Goal: Find contact information: Find contact information

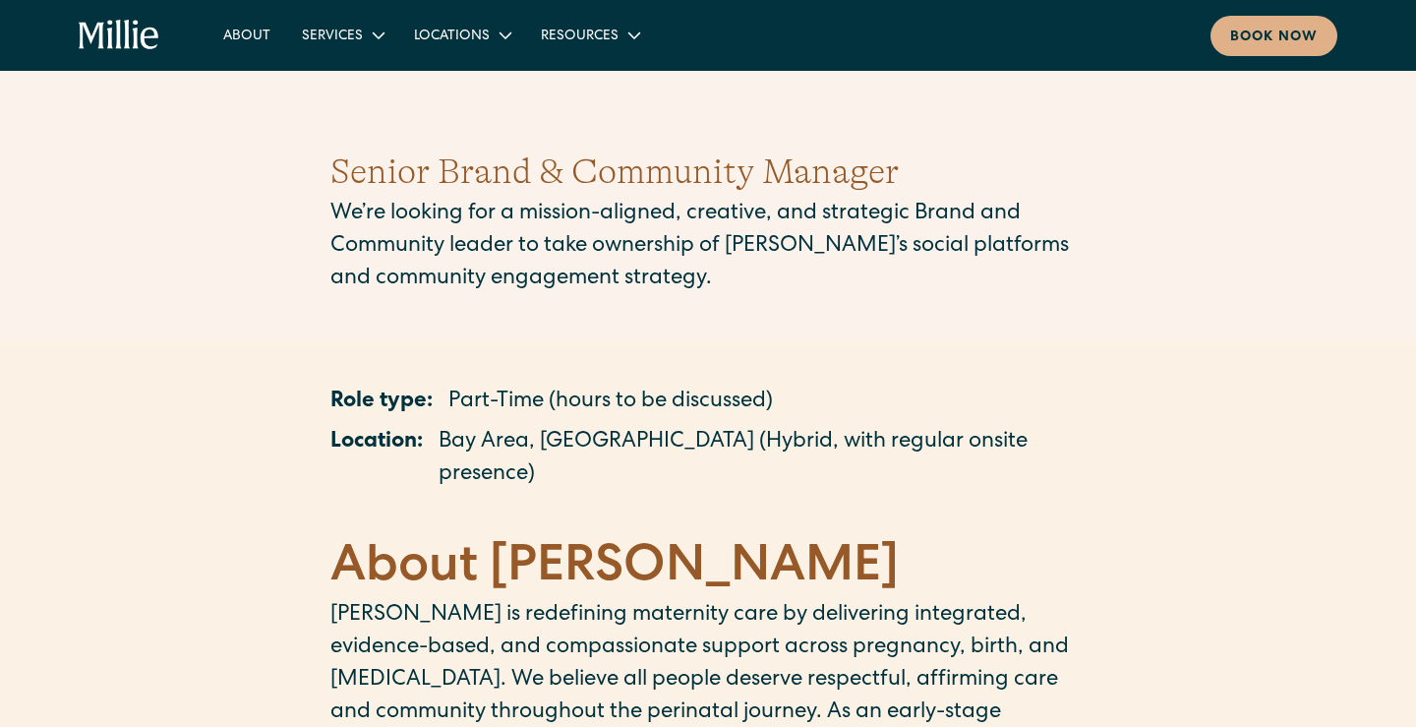
click at [782, 324] on div "Senior Brand & Community Manager We’re looking for a mission-aligned, creative,…" at bounding box center [707, 220] width 755 height 245
click at [1283, 34] on div "Book now" at bounding box center [1274, 38] width 88 height 21
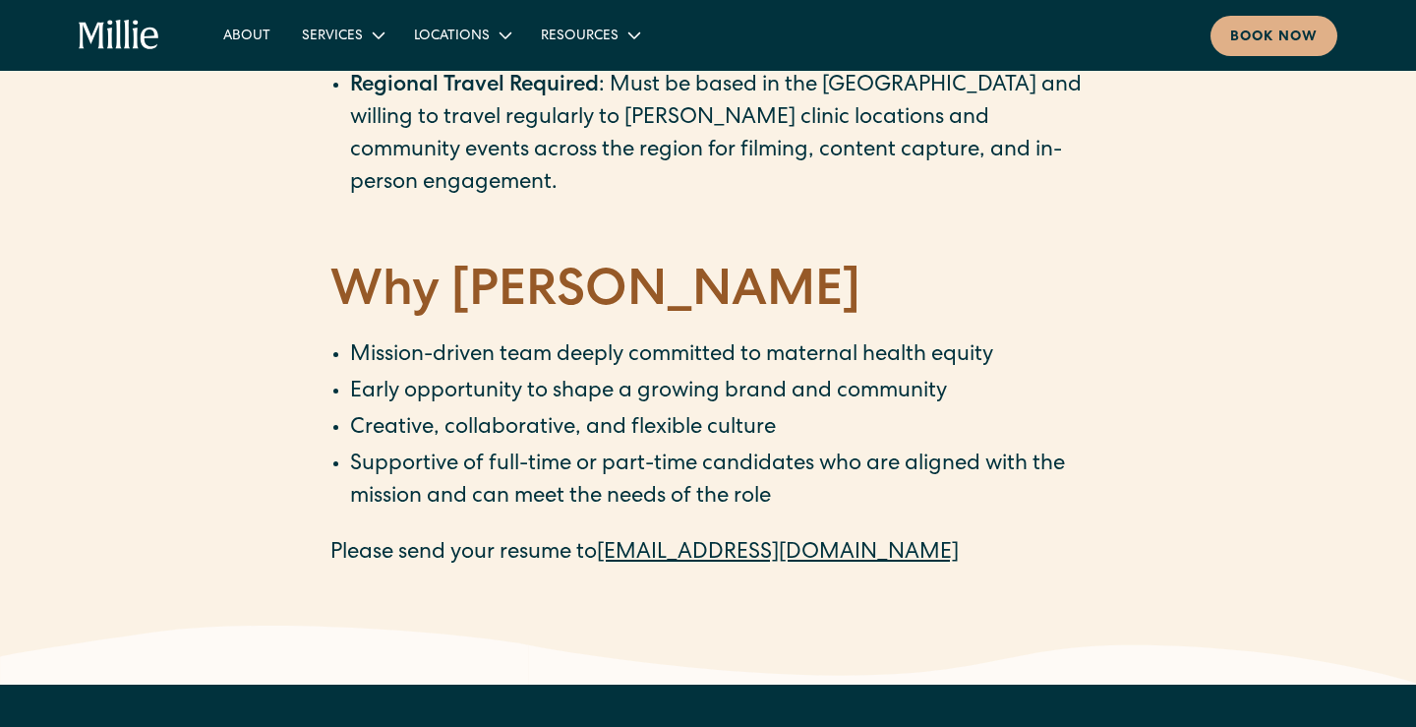
scroll to position [2914, 0]
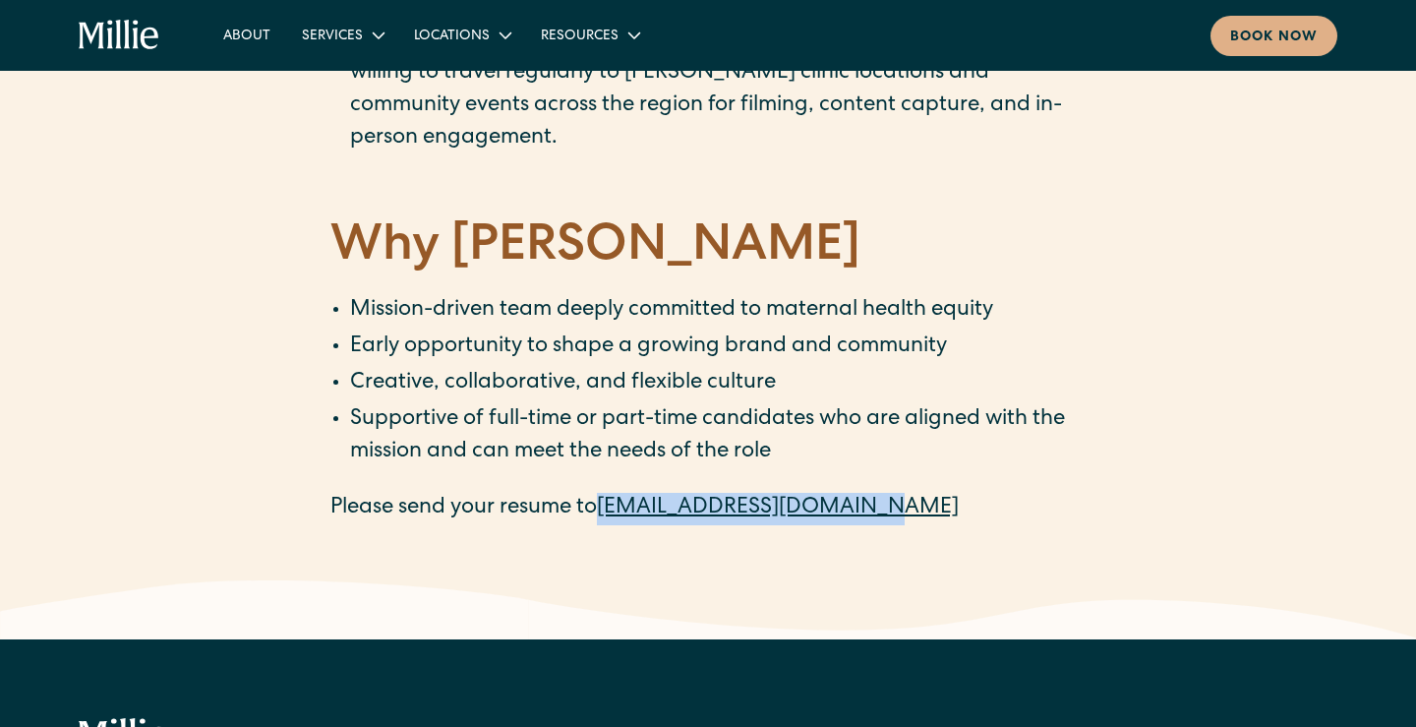
drag, startPoint x: 892, startPoint y: 411, endPoint x: 608, endPoint y: 417, distance: 284.3
click at [608, 493] on p "Please send your resume to [EMAIL_ADDRESS][DOMAIN_NAME]" at bounding box center [707, 509] width 755 height 32
copy link "[EMAIL_ADDRESS][DOMAIN_NAME]"
